Goal: Register for event/course

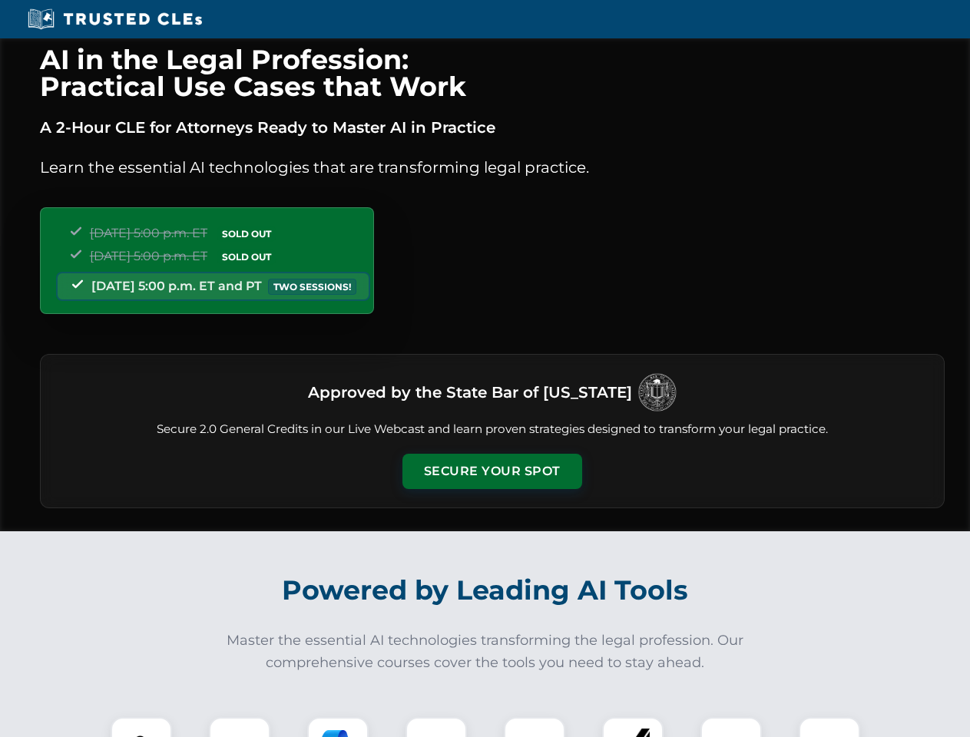
click at [492, 472] on button "Secure Your Spot" at bounding box center [492, 471] width 180 height 35
click at [141, 727] on img at bounding box center [141, 748] width 45 height 45
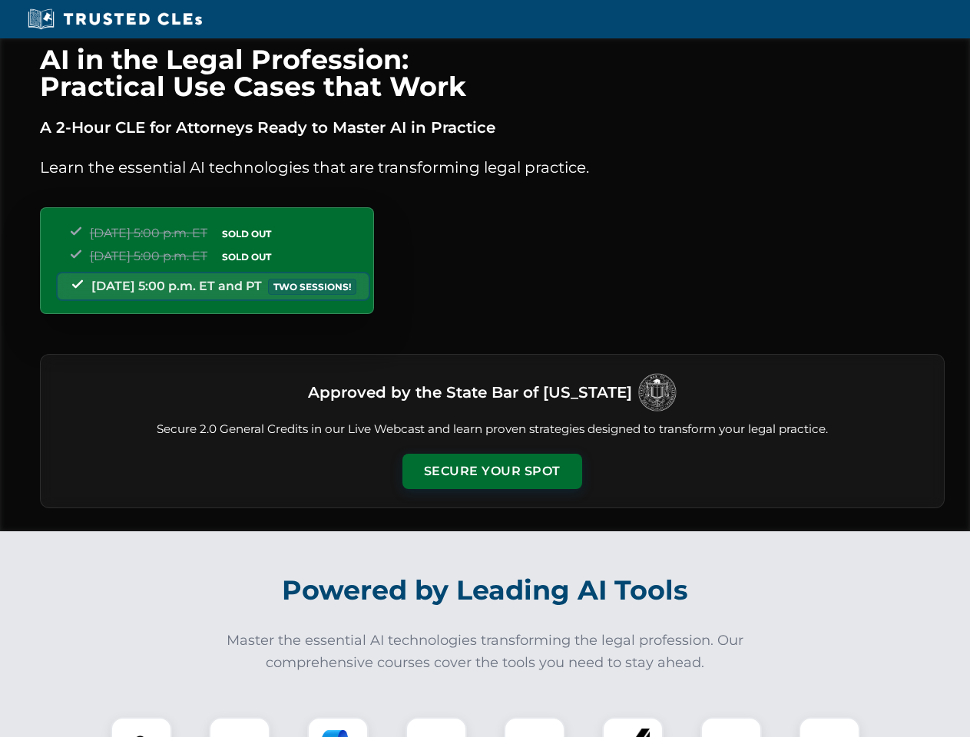
scroll to position [1331, 0]
